Goal: Task Accomplishment & Management: Manage account settings

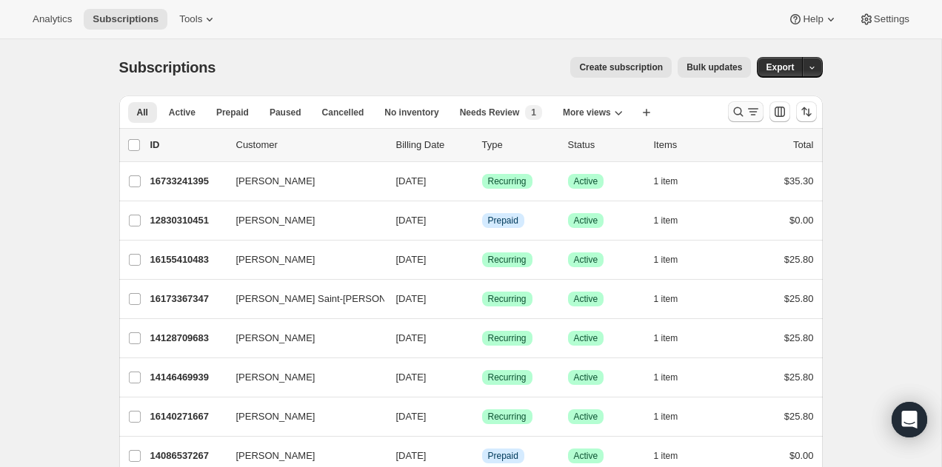
click at [754, 116] on icon "Search and filter results" at bounding box center [752, 111] width 15 height 15
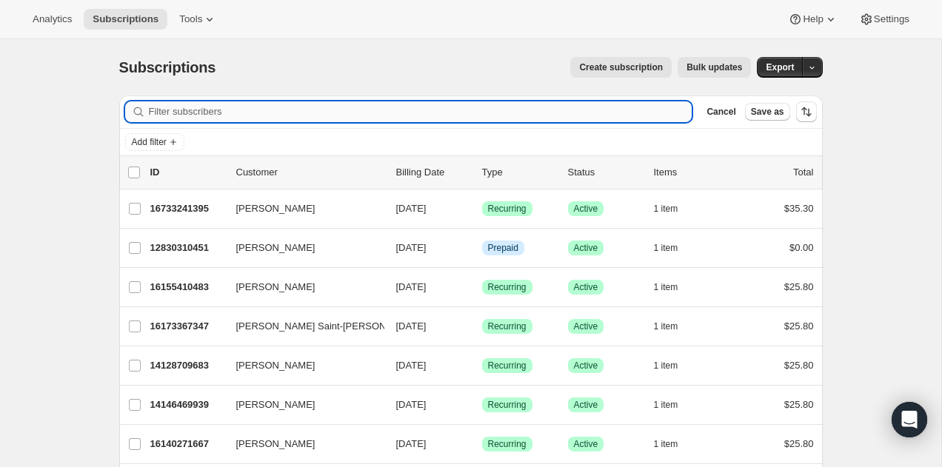
click at [620, 118] on input "Filter subscribers" at bounding box center [420, 111] width 543 height 21
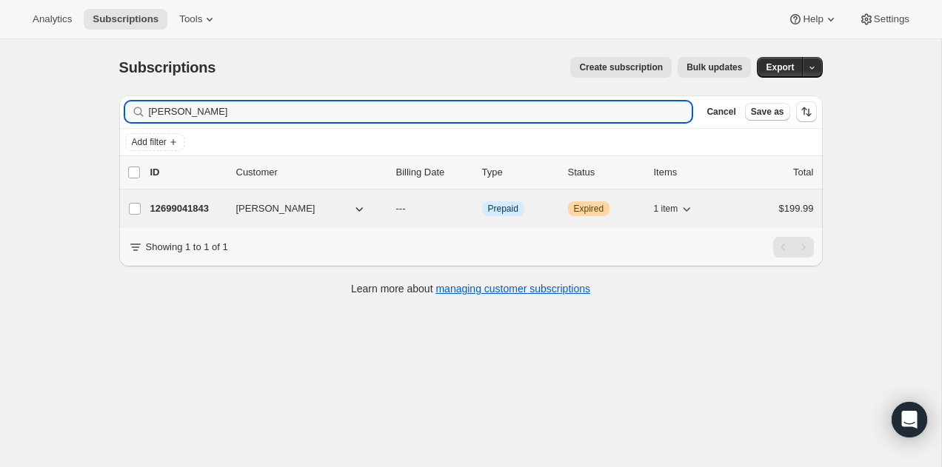
type input "[PERSON_NAME]"
click at [160, 204] on p "12699041843" at bounding box center [187, 208] width 74 height 15
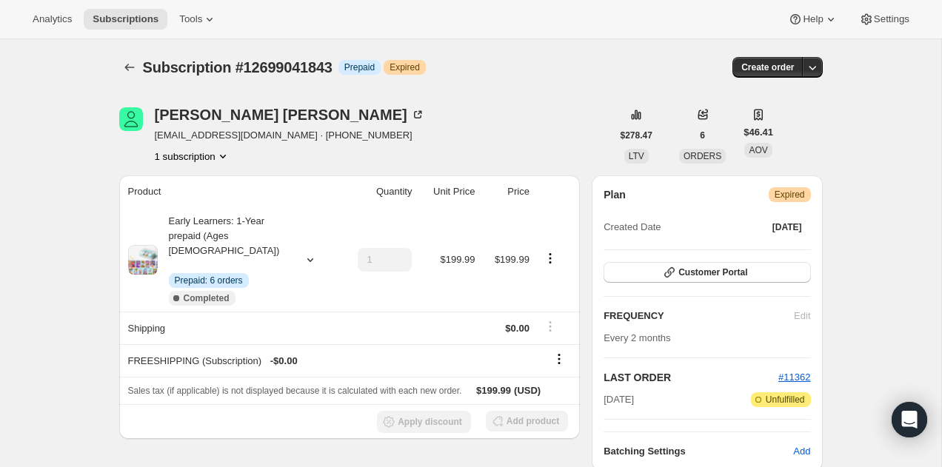
click at [804, 193] on span "Expired" at bounding box center [789, 195] width 30 height 12
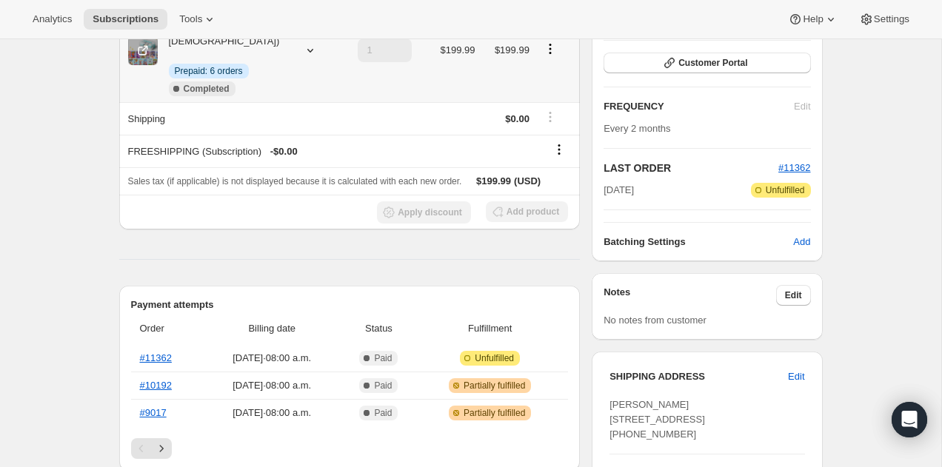
scroll to position [418, 0]
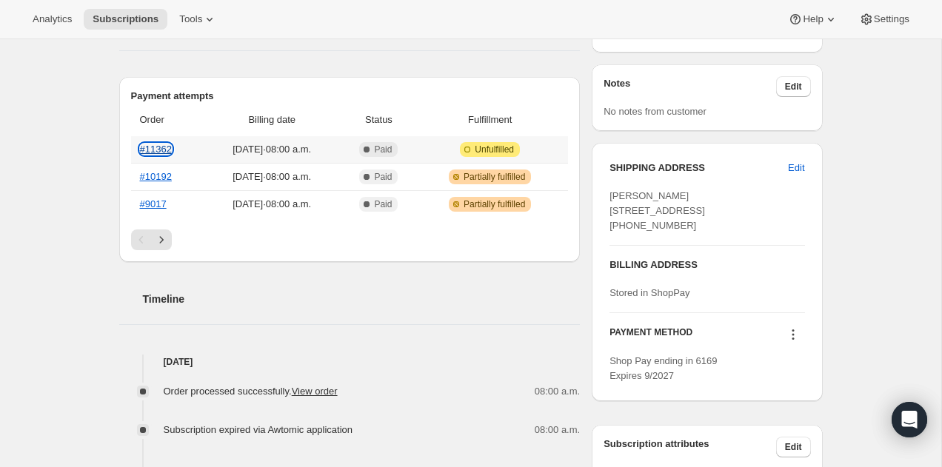
click at [163, 144] on link "#11362" at bounding box center [156, 149] width 32 height 11
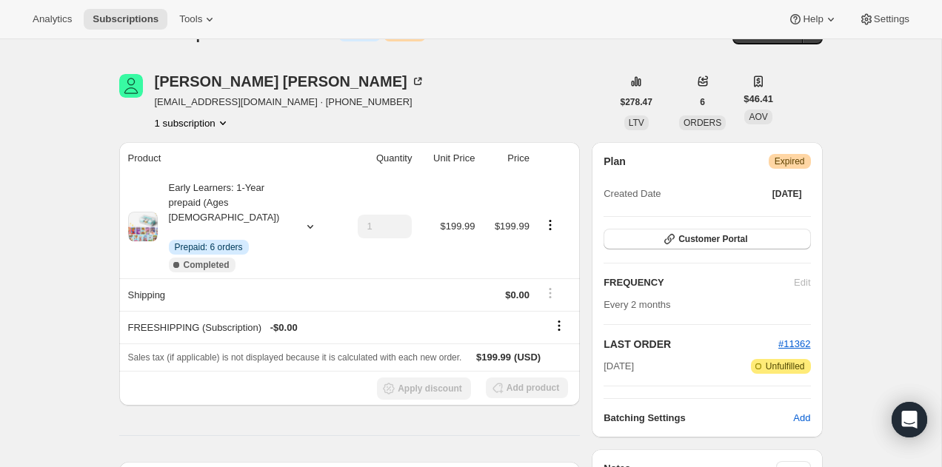
scroll to position [0, 0]
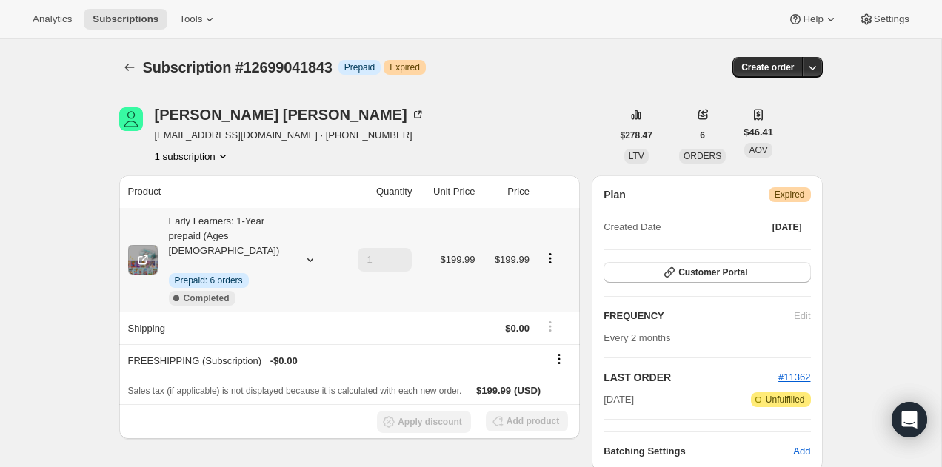
click at [550, 251] on icon "Product actions" at bounding box center [550, 258] width 15 height 15
click at [567, 181] on th at bounding box center [557, 191] width 46 height 33
click at [126, 67] on icon "Subscriptions" at bounding box center [129, 67] width 10 height 7
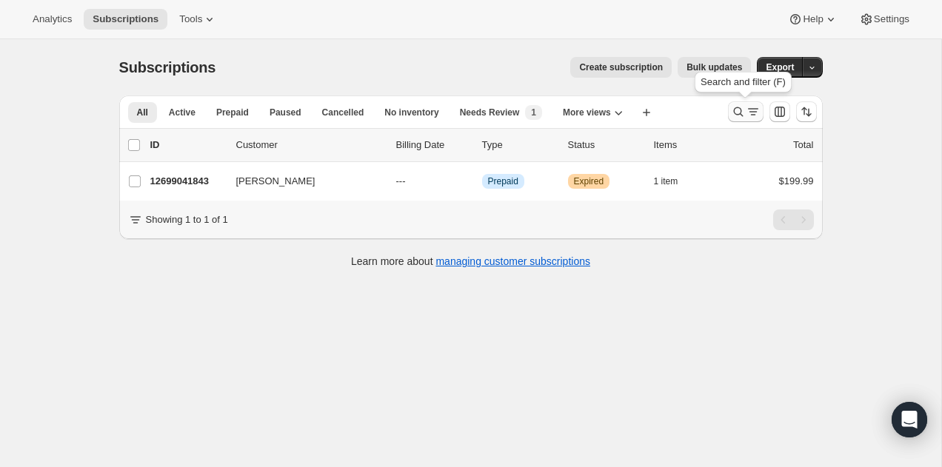
click at [739, 110] on icon "Search and filter results" at bounding box center [738, 112] width 10 height 10
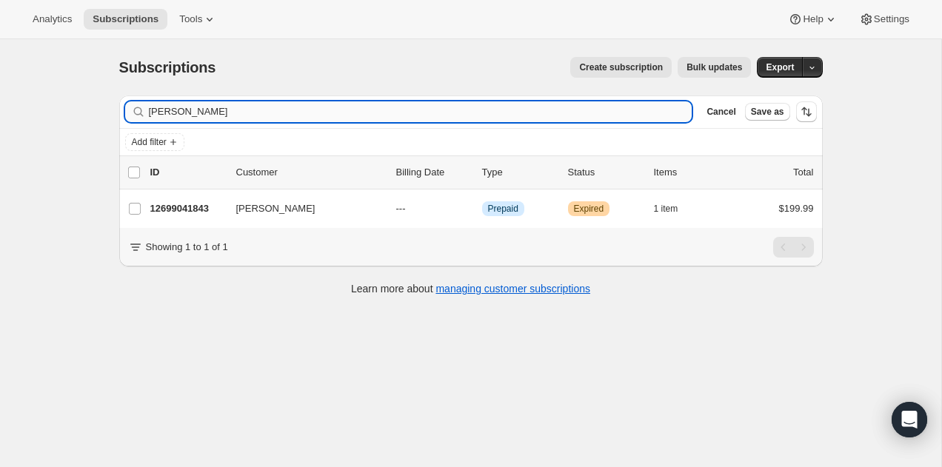
click at [631, 101] on input "[PERSON_NAME]" at bounding box center [420, 111] width 543 height 21
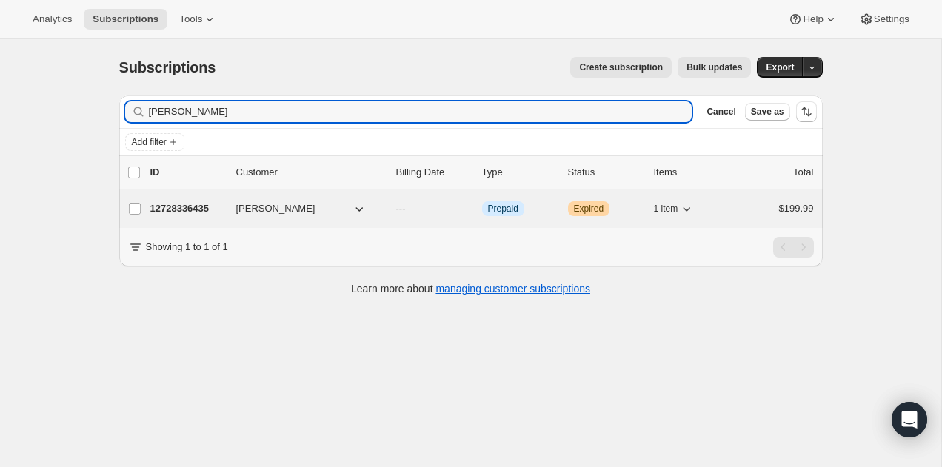
type input "[PERSON_NAME]"
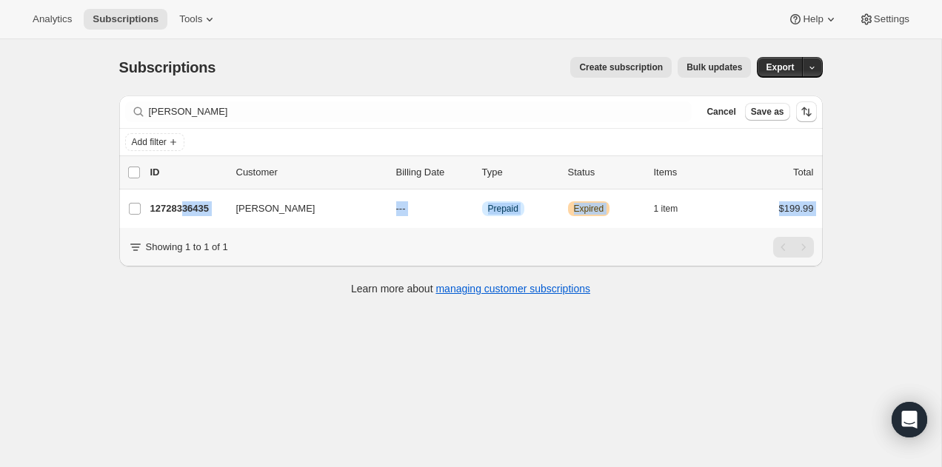
drag, startPoint x: 188, startPoint y: 207, endPoint x: 179, endPoint y: 233, distance: 28.1
click at [179, 233] on div "Filter subscribers [PERSON_NAME] Clear Cancel Save as Add filter 0 selected Upd…" at bounding box center [470, 180] width 703 height 171
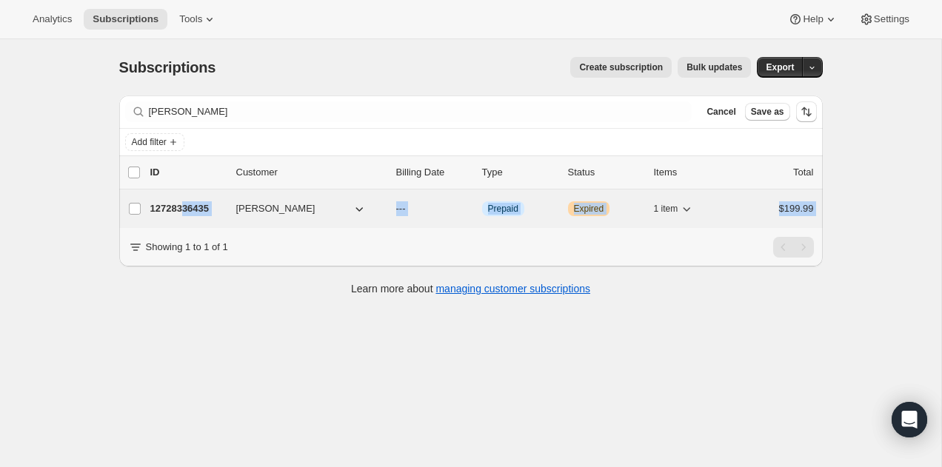
click at [204, 209] on p "12728336435" at bounding box center [187, 208] width 74 height 15
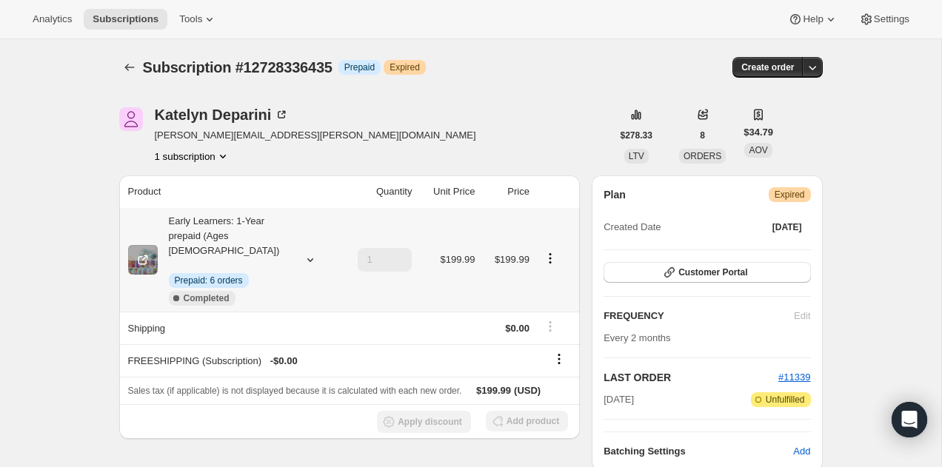
click at [553, 251] on icon "Product actions" at bounding box center [550, 258] width 15 height 15
click at [503, 151] on div "[PERSON_NAME] [PERSON_NAME][EMAIL_ADDRESS][PERSON_NAME][DOMAIN_NAME] 1 subscrip…" at bounding box center [365, 135] width 492 height 56
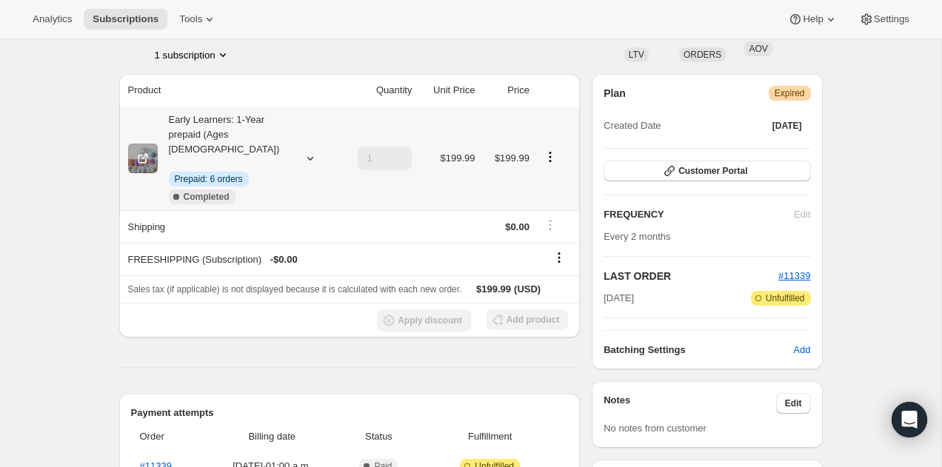
scroll to position [135, 0]
